Goal: Information Seeking & Learning: Find specific fact

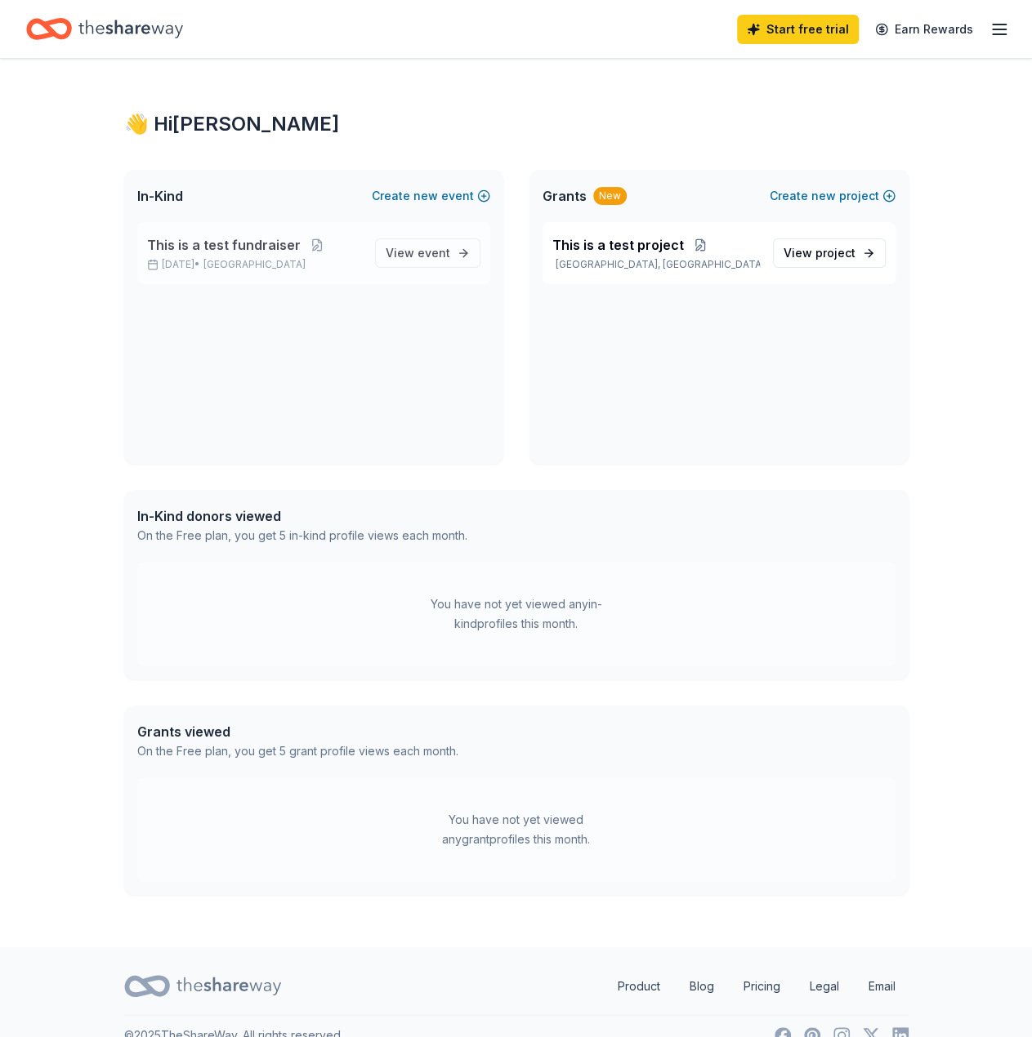
click at [242, 241] on span "This is a test fundraiser" at bounding box center [224, 245] width 154 height 20
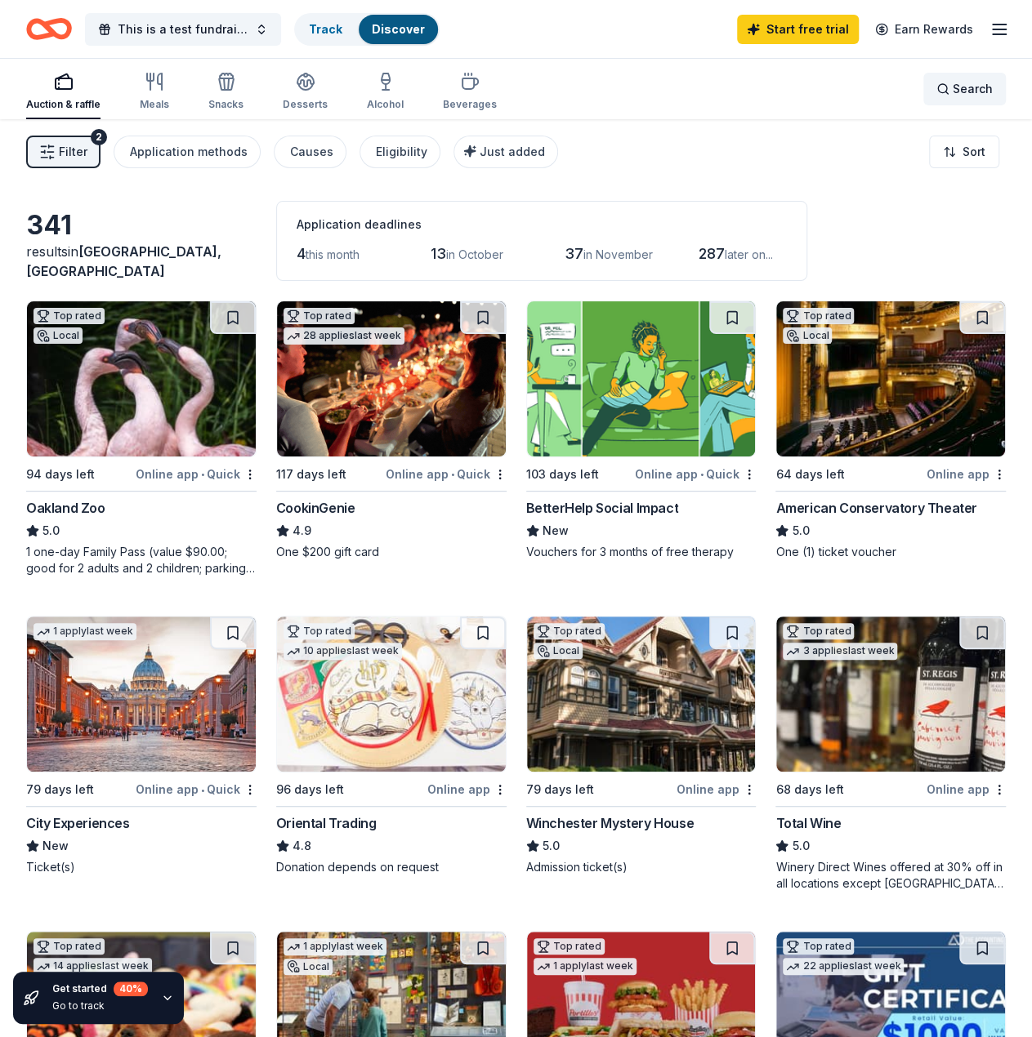
click at [959, 87] on span "Search" at bounding box center [972, 89] width 40 height 20
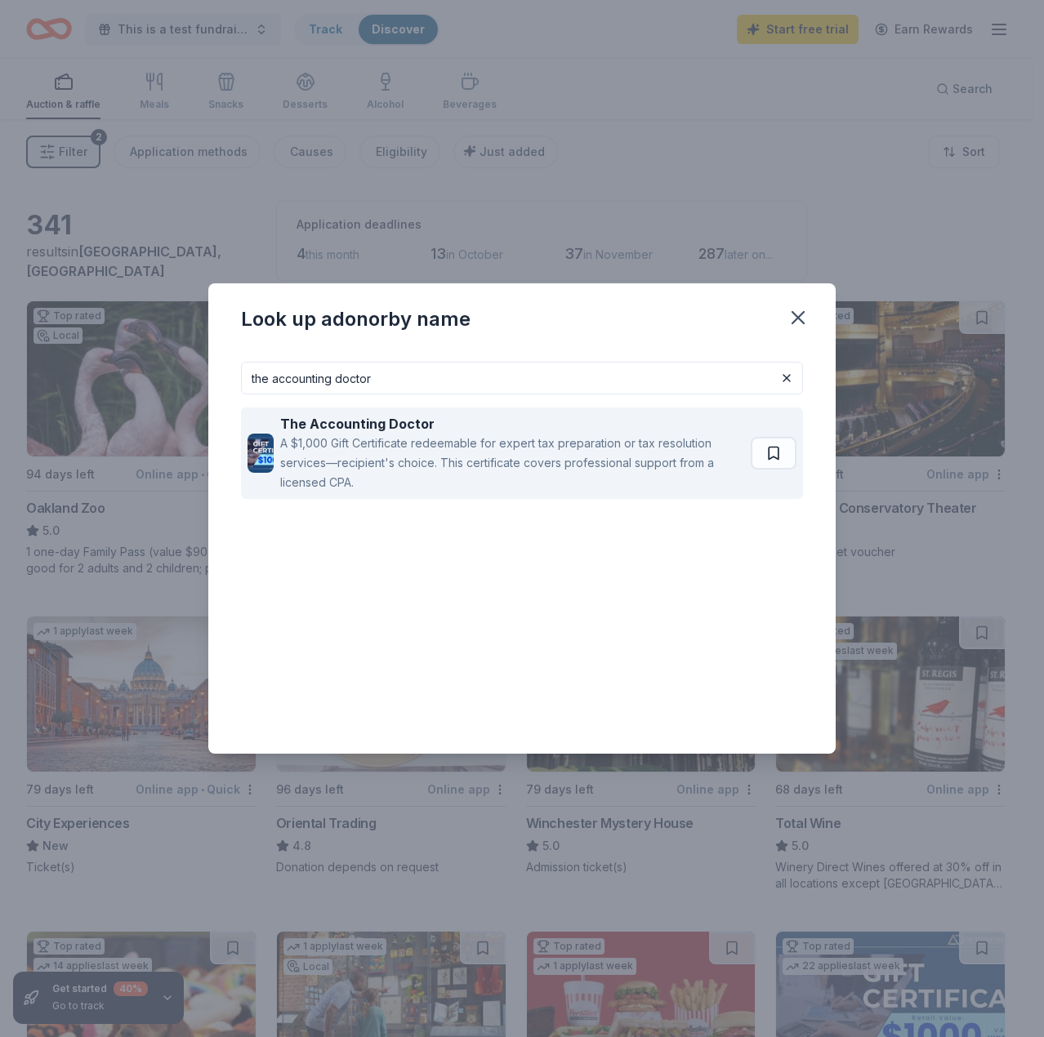
type input "the accounting doctor"
click at [519, 430] on div "The Accounting Doctor" at bounding box center [512, 424] width 464 height 20
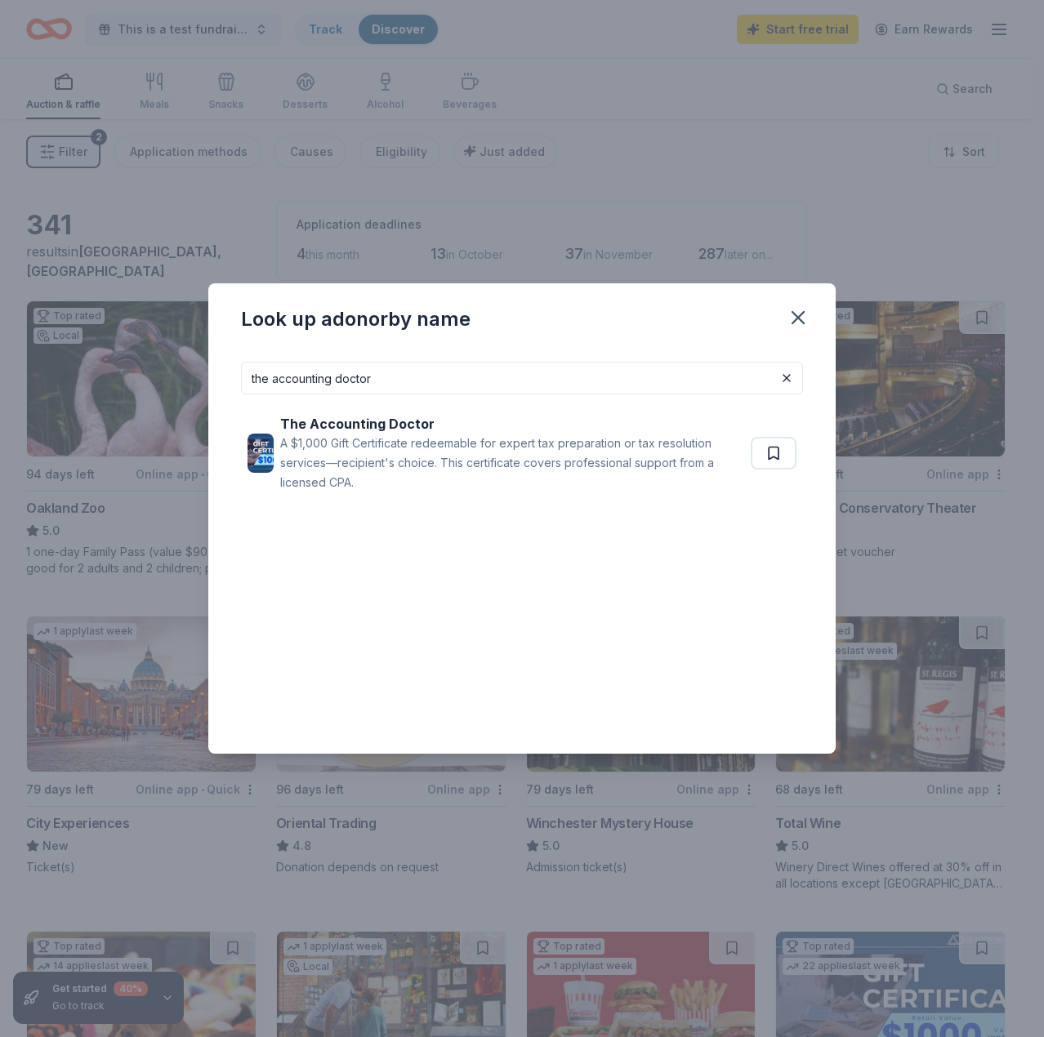
click at [641, 126] on div "Look up a donor by name the accounting doctor The Accounting Doctor A $1,000 Gi…" at bounding box center [522, 518] width 1044 height 1037
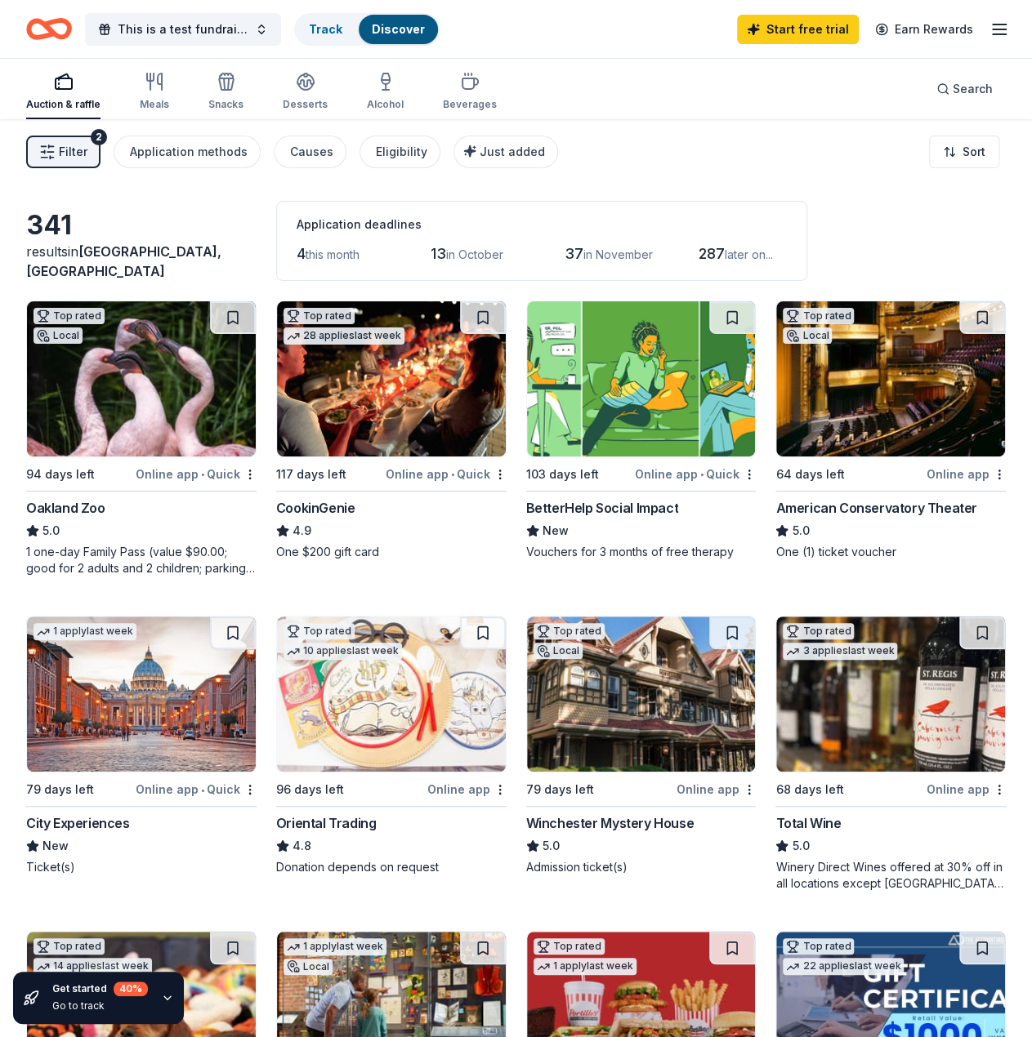
click at [997, 26] on icon "button" at bounding box center [999, 30] width 20 height 20
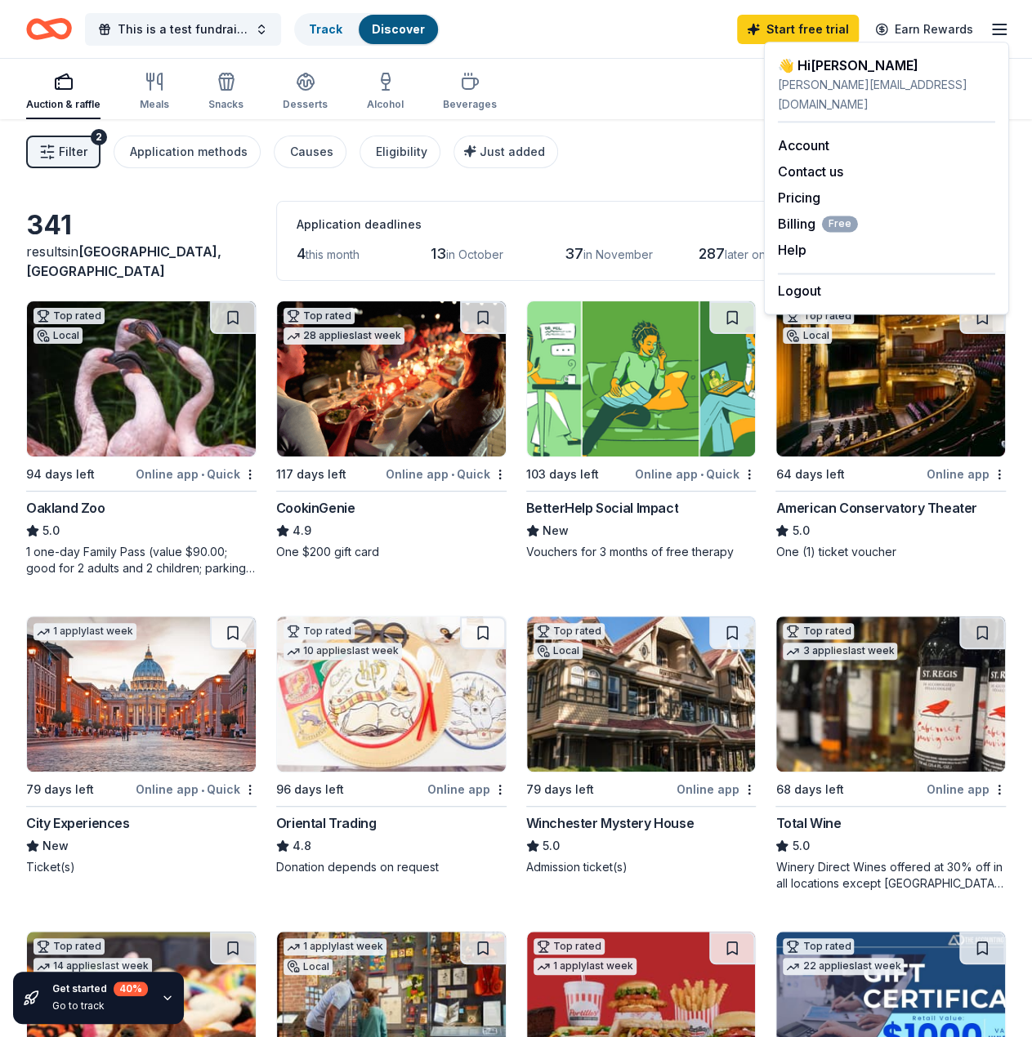
click at [997, 26] on icon "button" at bounding box center [999, 30] width 20 height 20
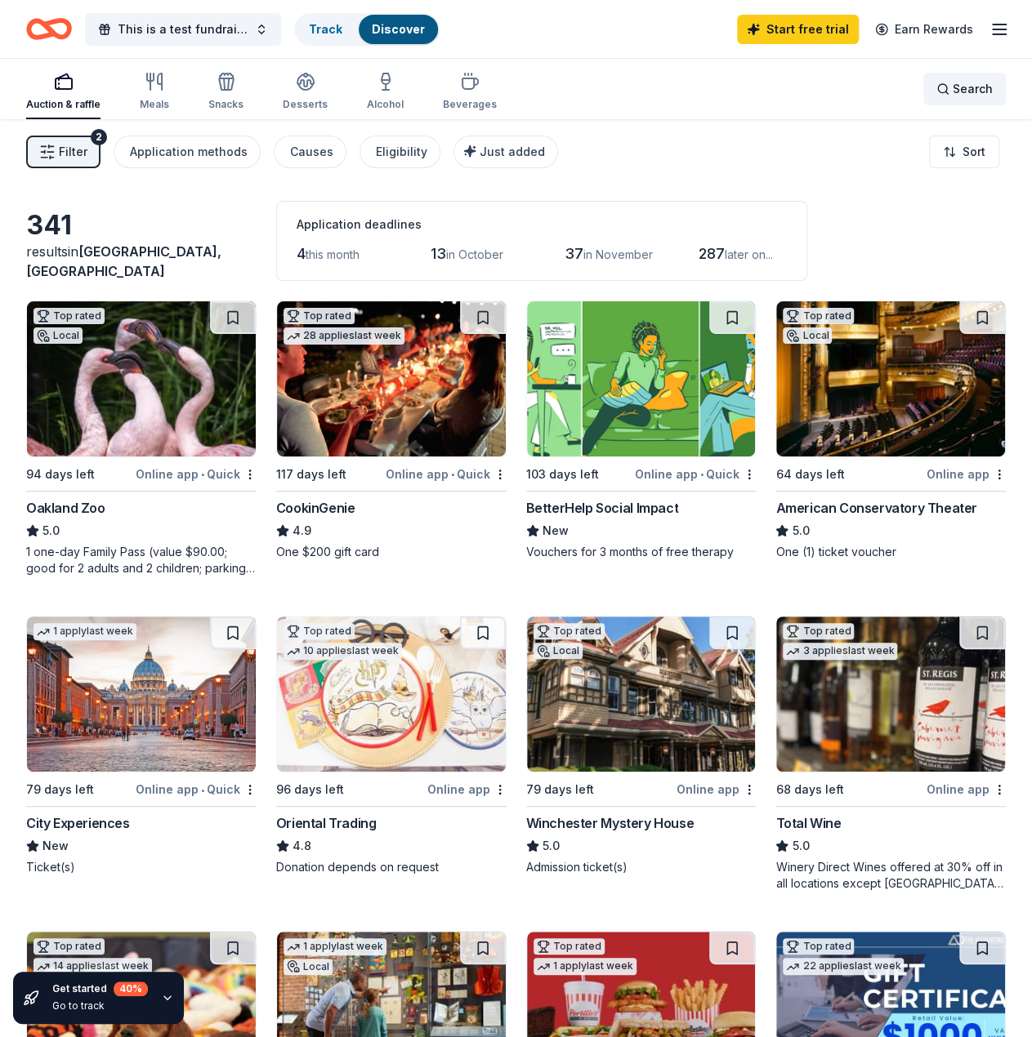
click at [968, 88] on span "Search" at bounding box center [972, 89] width 40 height 20
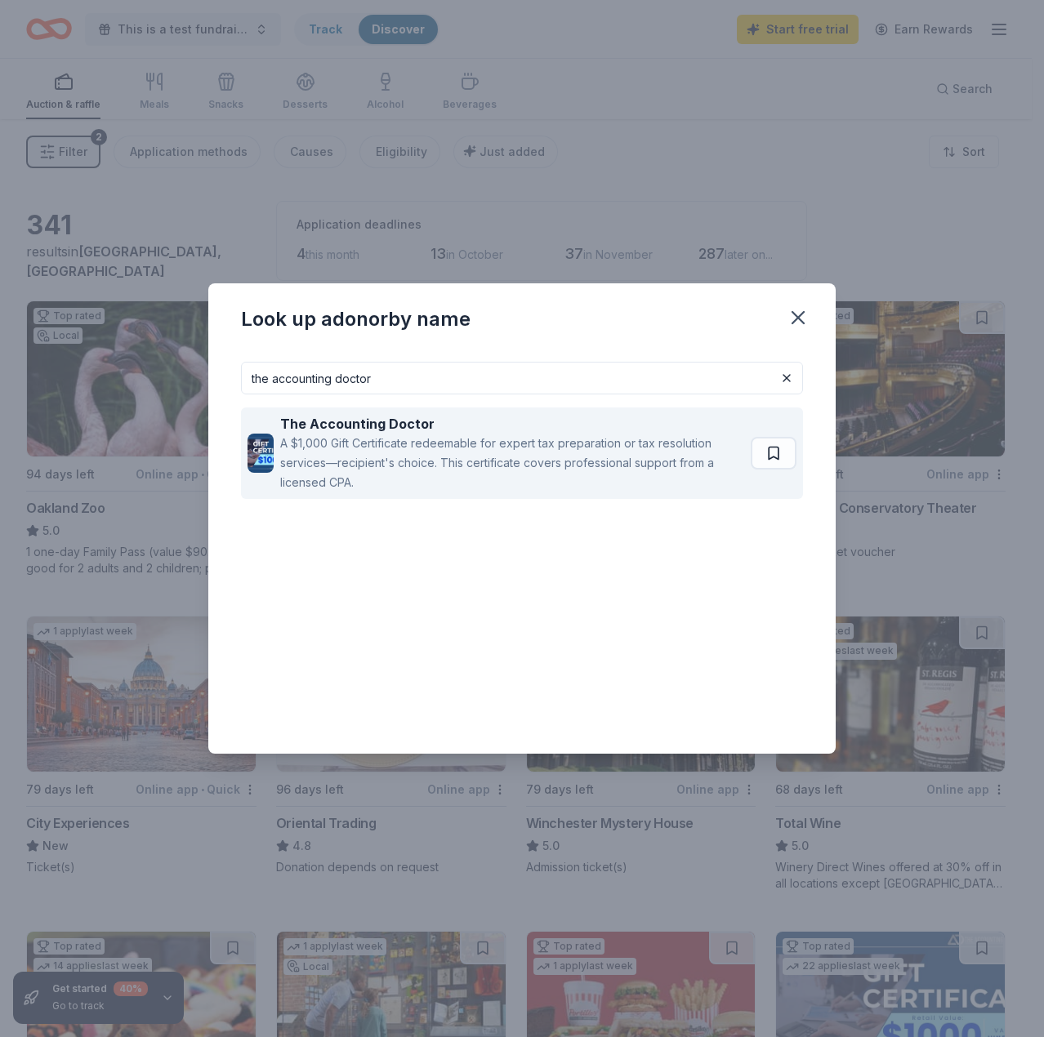
type input "the accounting doctor"
click at [432, 473] on div "A $1,000 Gift Certificate redeemable for expert tax preparation or tax resoluti…" at bounding box center [512, 463] width 464 height 59
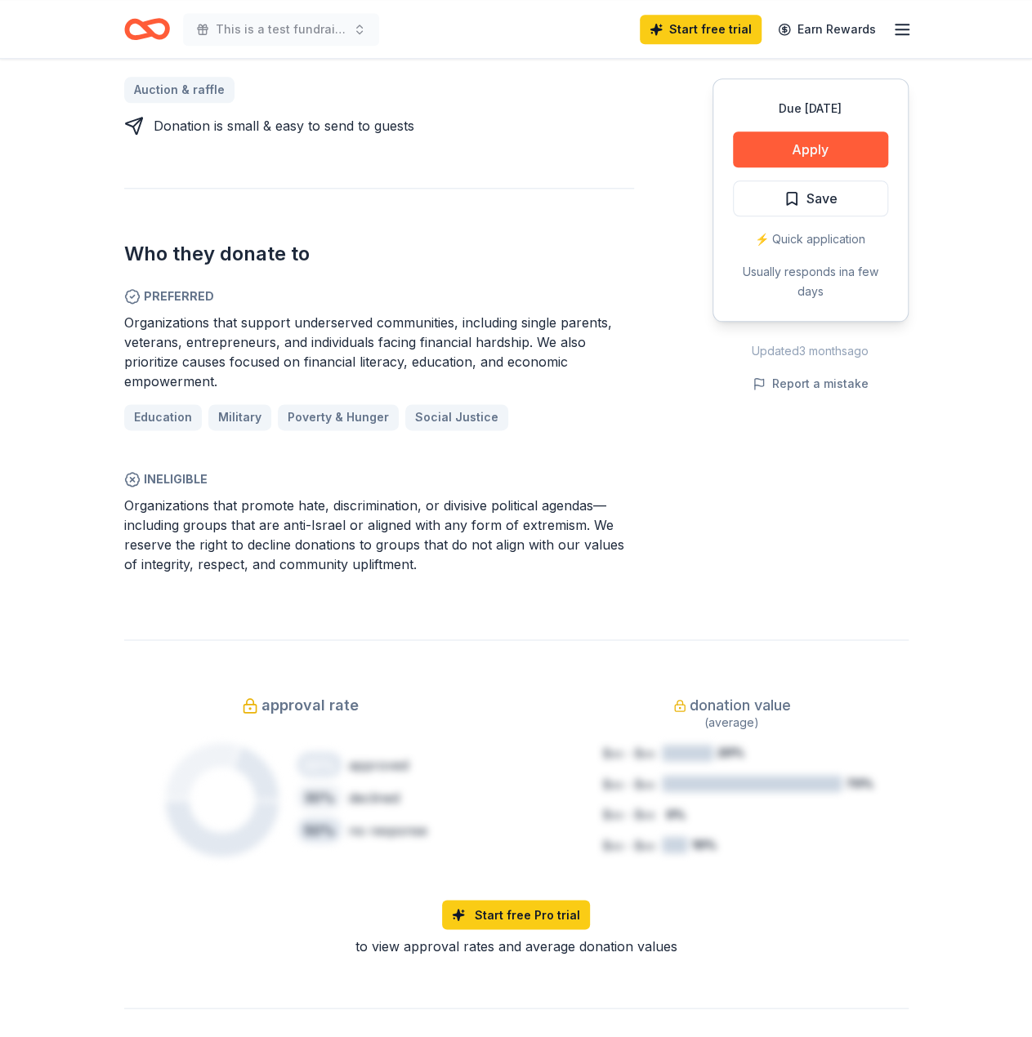
scroll to position [693, 0]
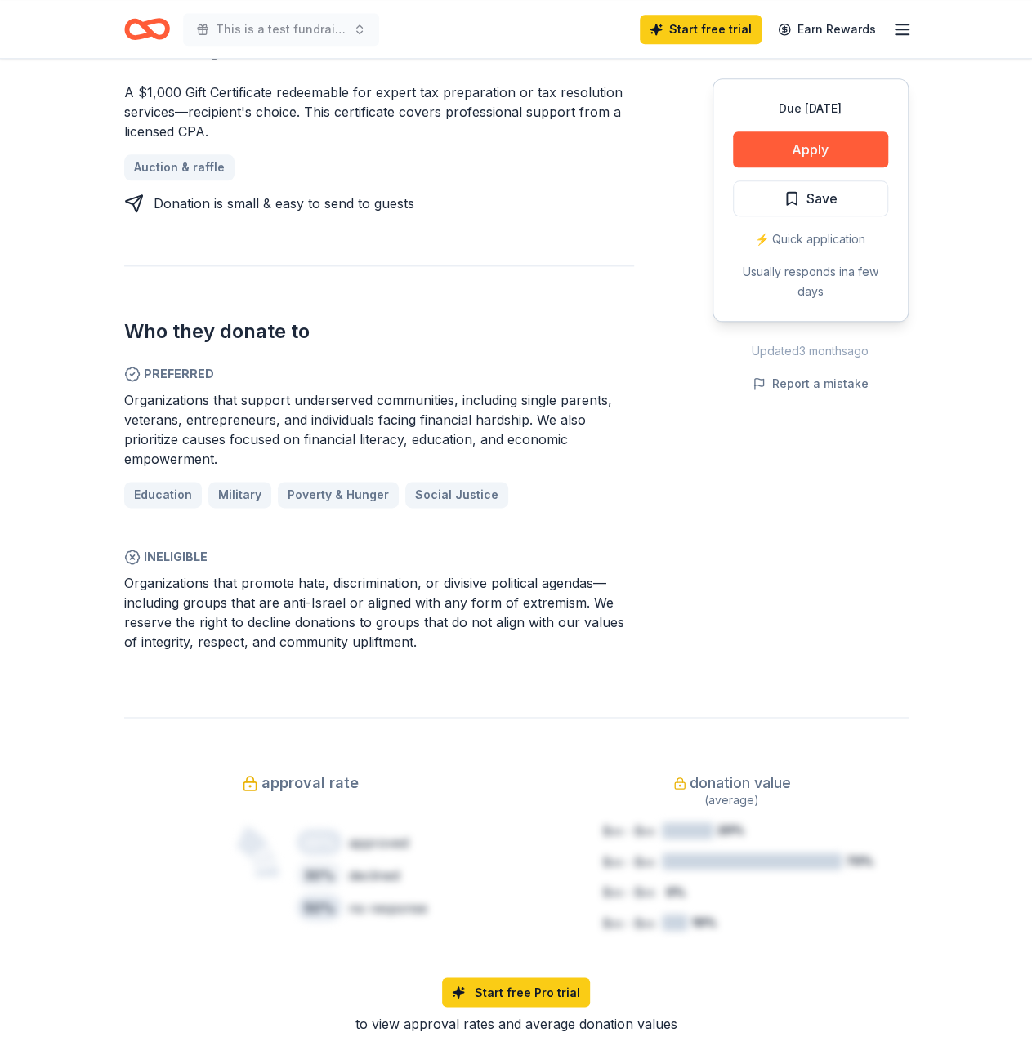
scroll to position [980, 0]
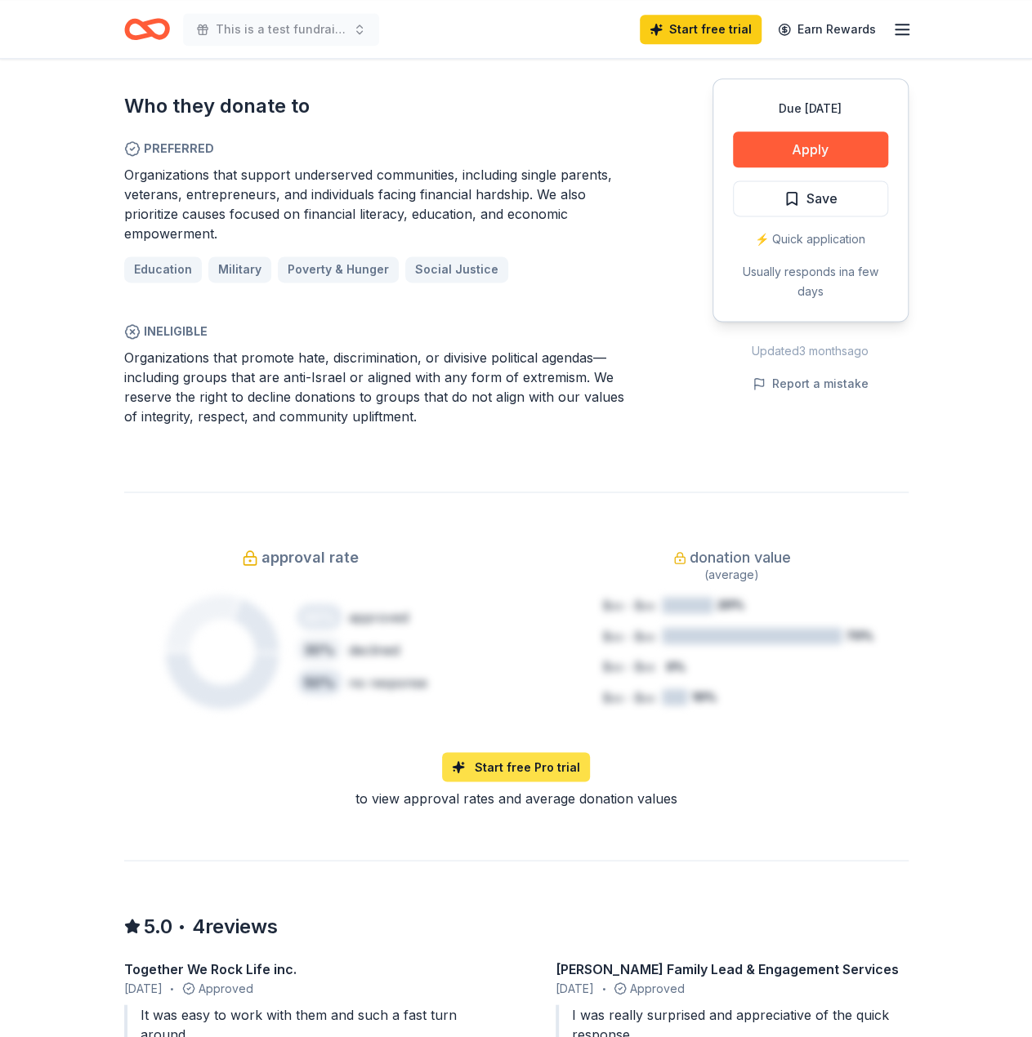
click at [544, 769] on link "Start free Pro trial" at bounding box center [516, 766] width 148 height 29
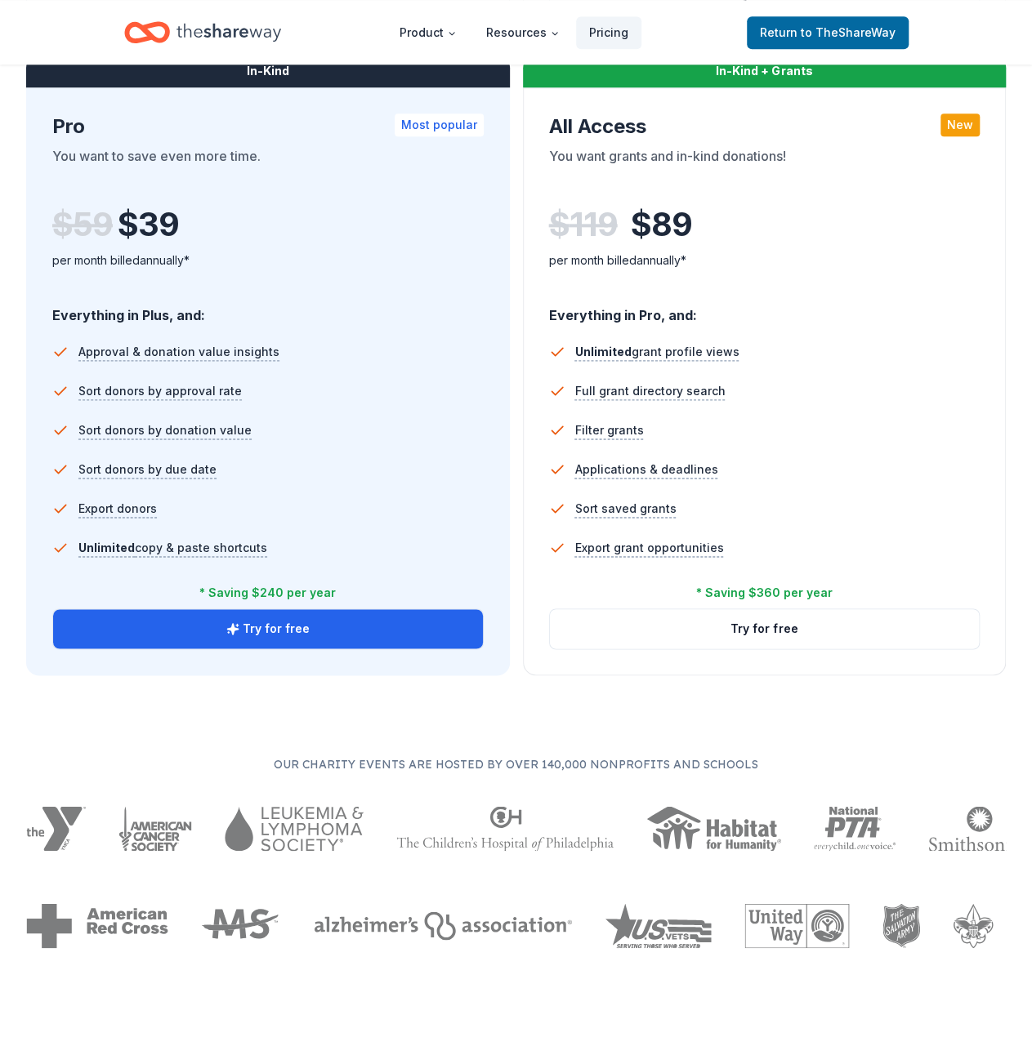
scroll to position [899, 0]
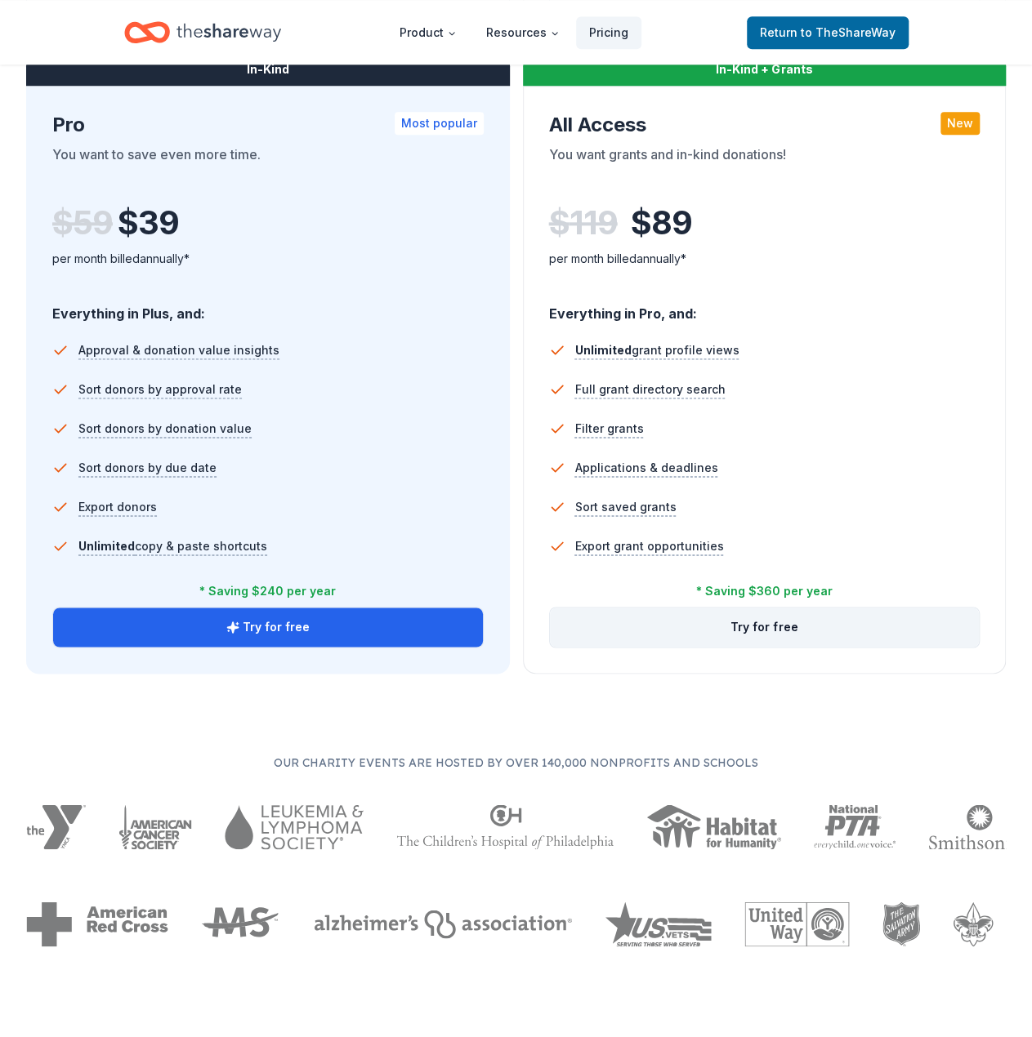
click at [712, 618] on button "Try for free" at bounding box center [765, 627] width 430 height 39
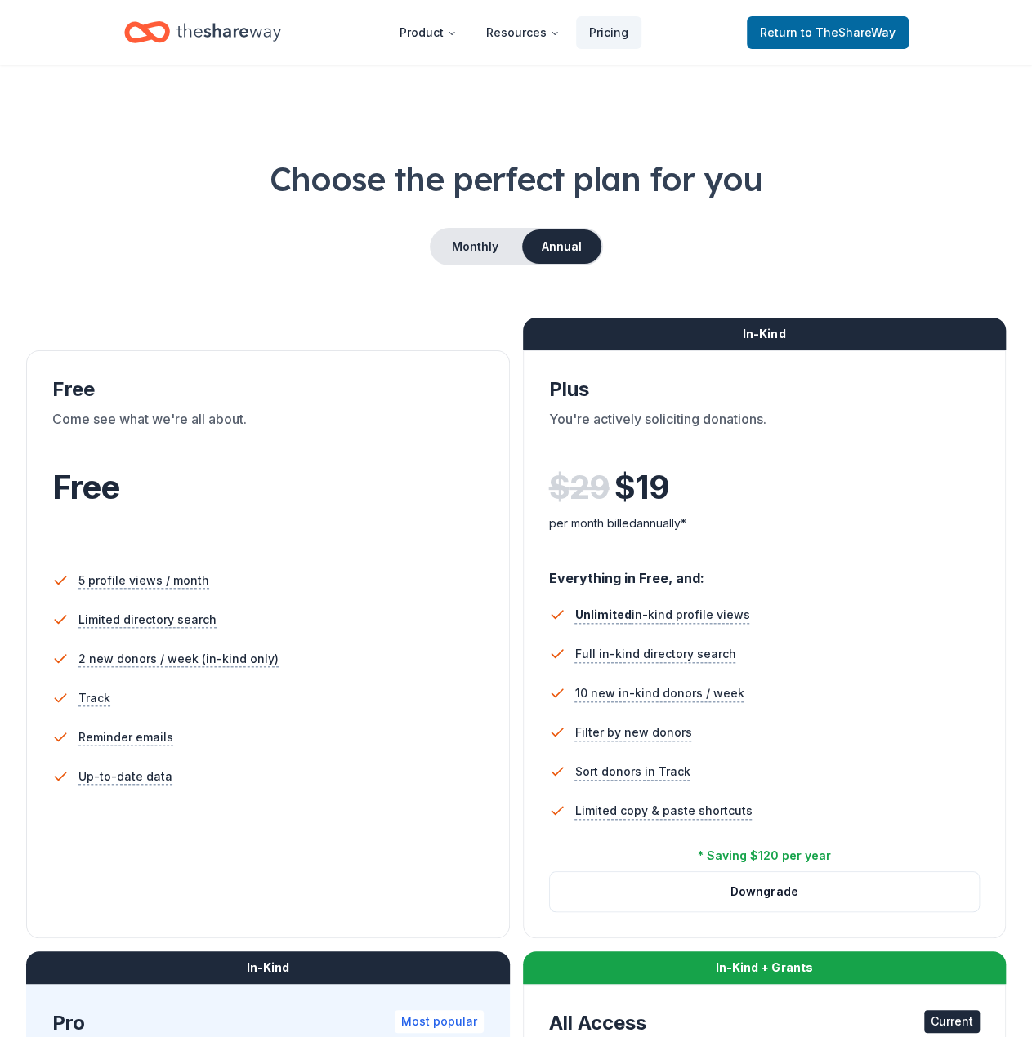
click at [185, 33] on icon "Home" at bounding box center [228, 32] width 105 height 33
click at [173, 20] on div "Home" at bounding box center [202, 32] width 157 height 38
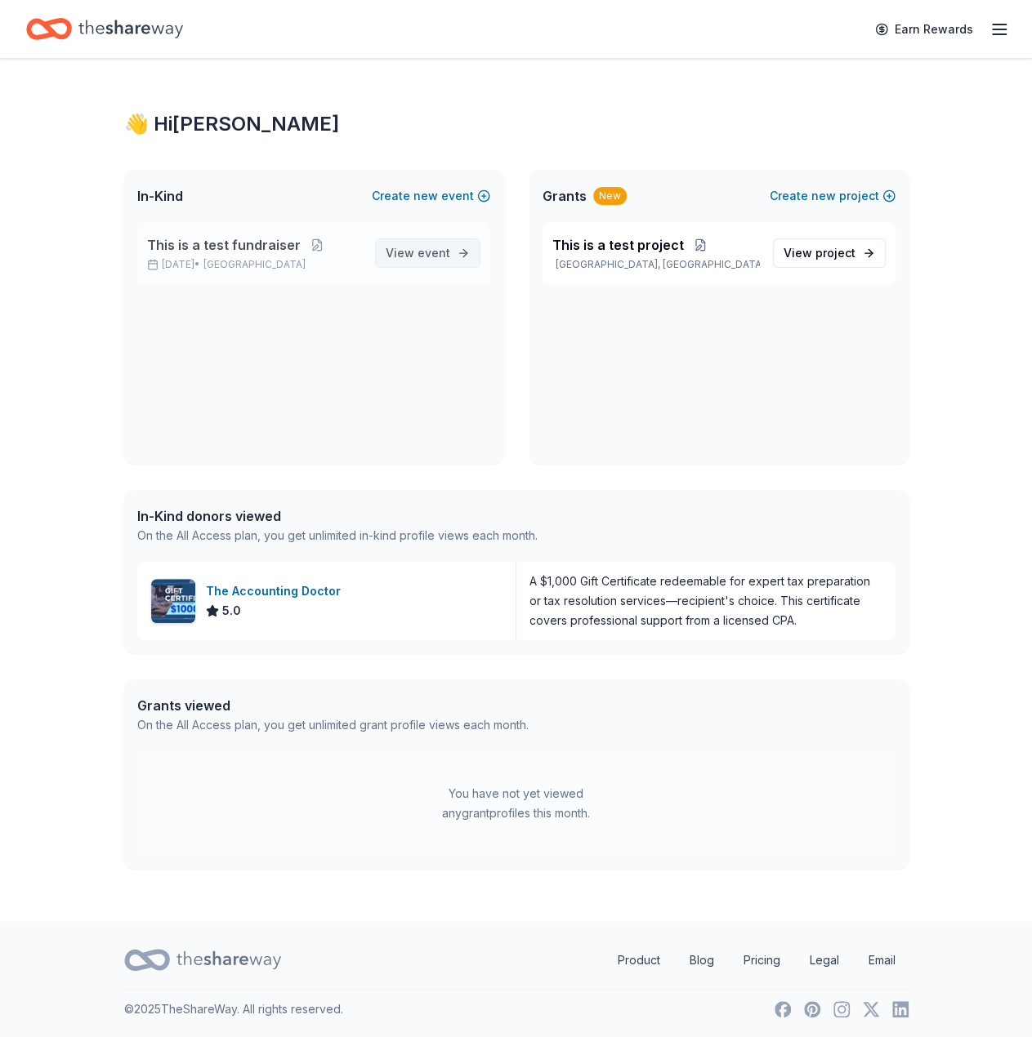
click at [426, 252] on span "event" at bounding box center [433, 253] width 33 height 14
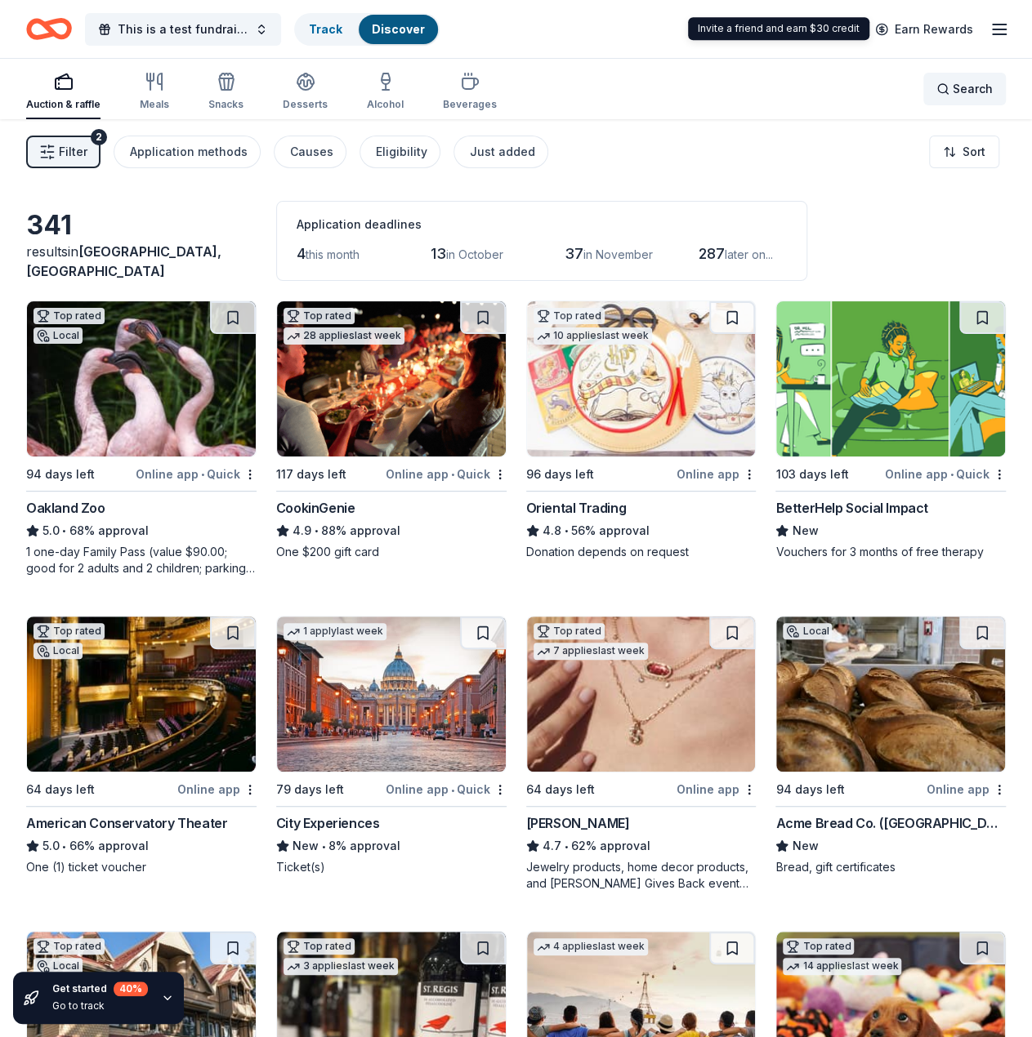
click at [966, 94] on span "Search" at bounding box center [972, 89] width 40 height 20
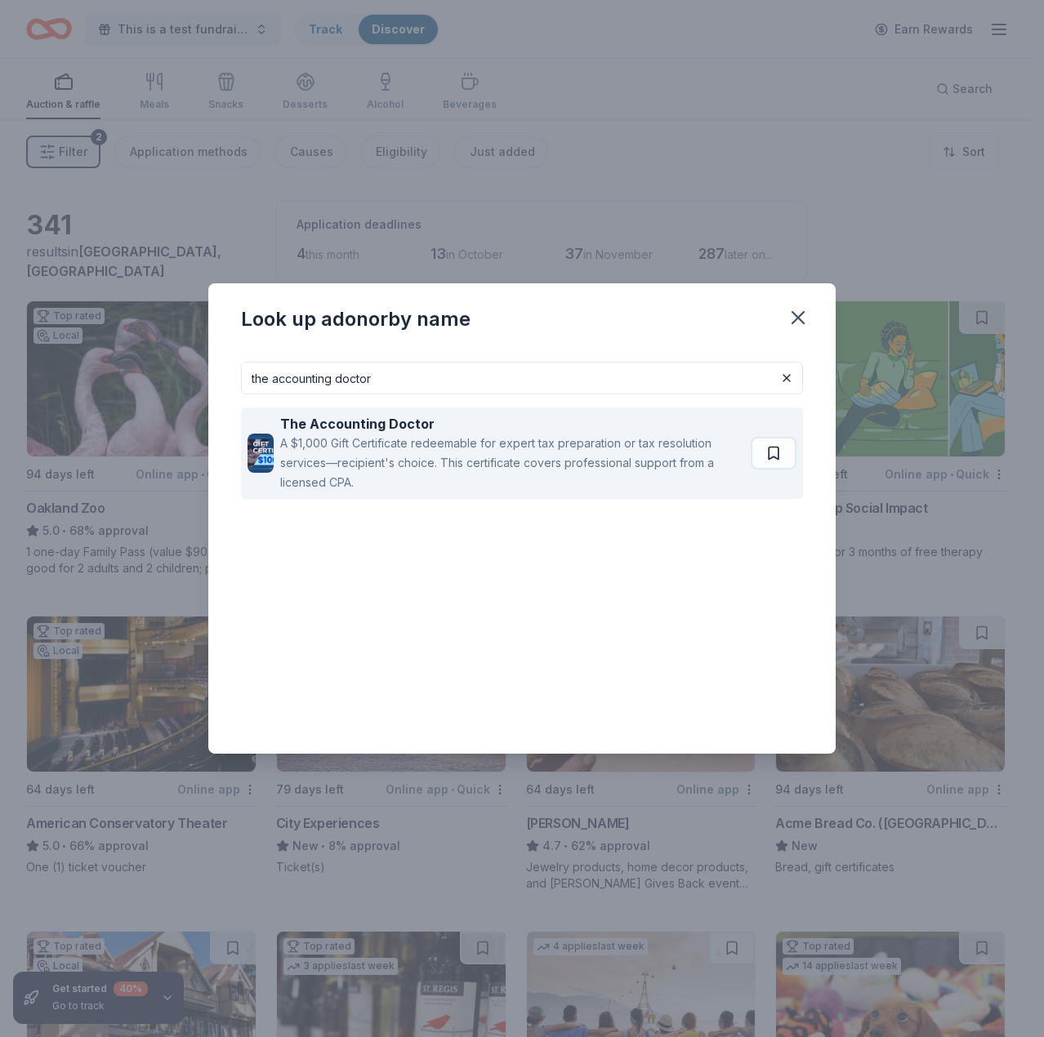
type input "the accounting doctor"
click at [446, 444] on div "A $1,000 Gift Certificate redeemable for expert tax preparation or tax resoluti…" at bounding box center [512, 463] width 464 height 59
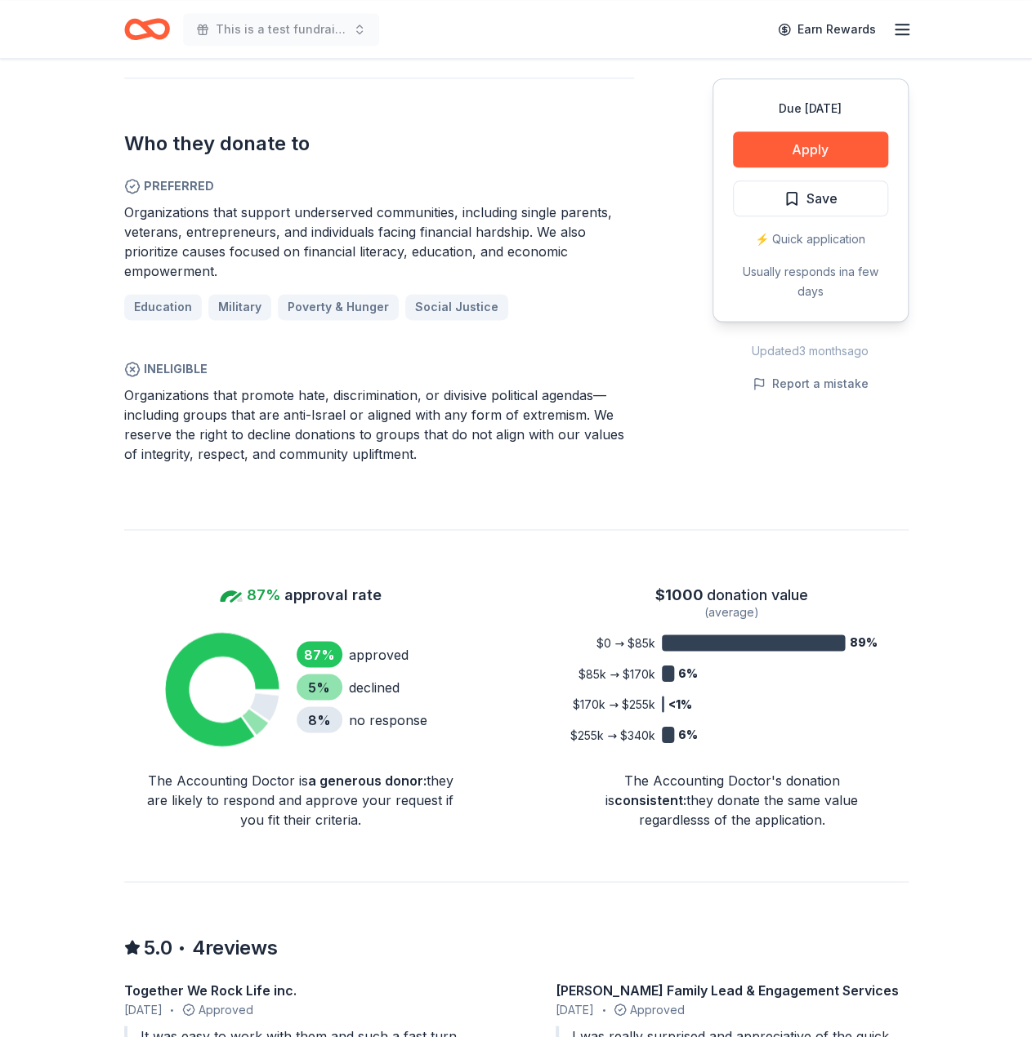
scroll to position [980, 0]
